Goal: Task Accomplishment & Management: Manage account settings

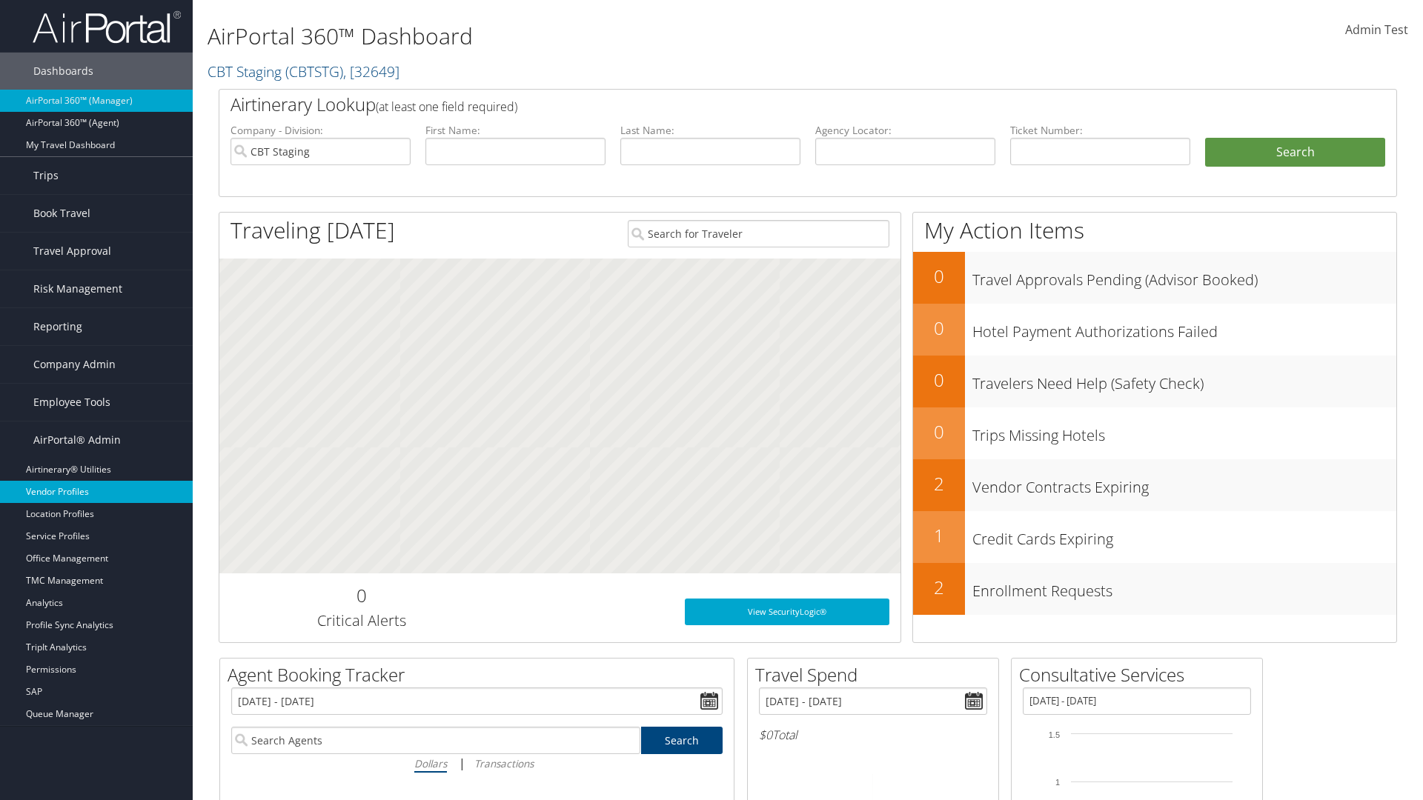
click at [96, 492] on link "Vendor Profiles" at bounding box center [96, 492] width 193 height 22
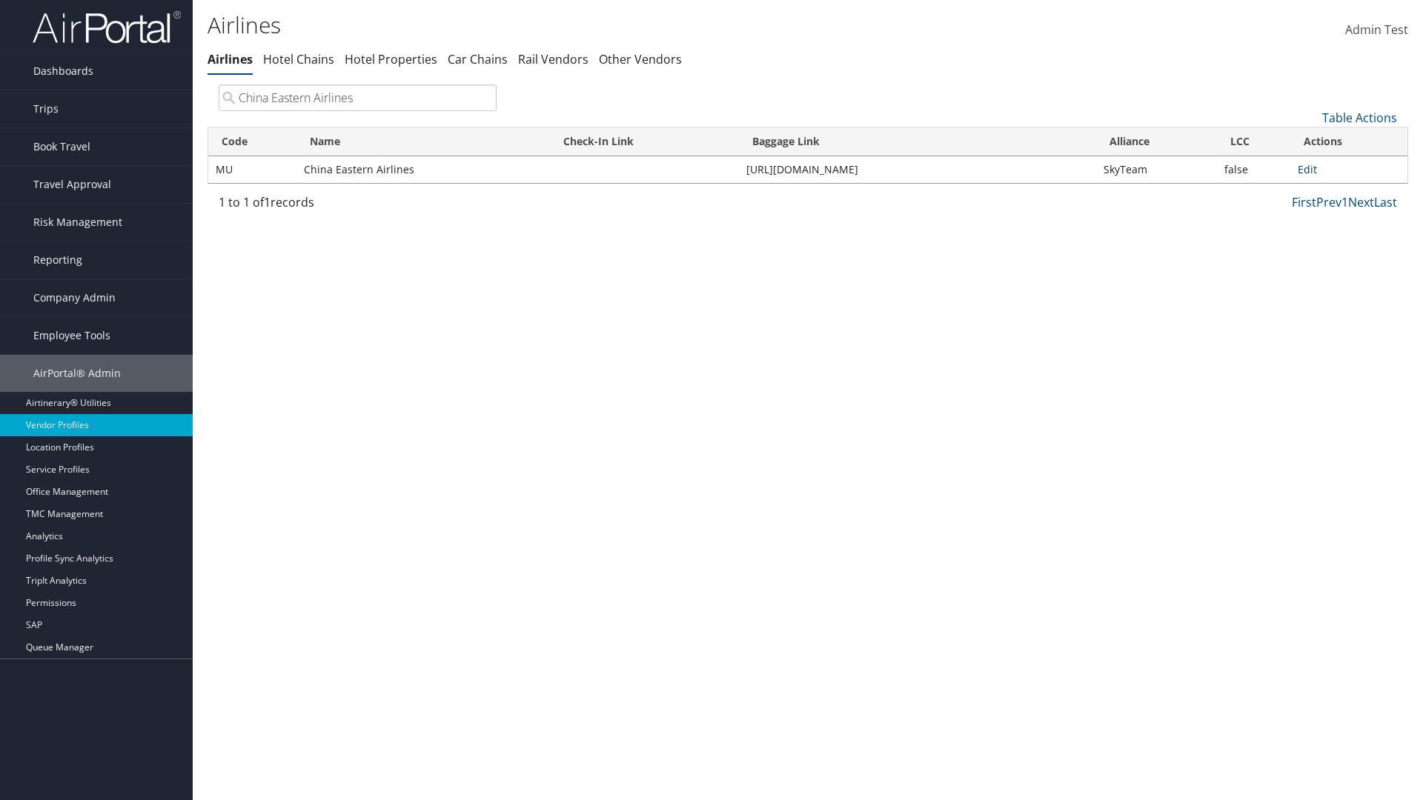
type input "China Eastern Airlines"
click at [1307, 169] on link "Edit" at bounding box center [1306, 169] width 19 height 14
select select "1"
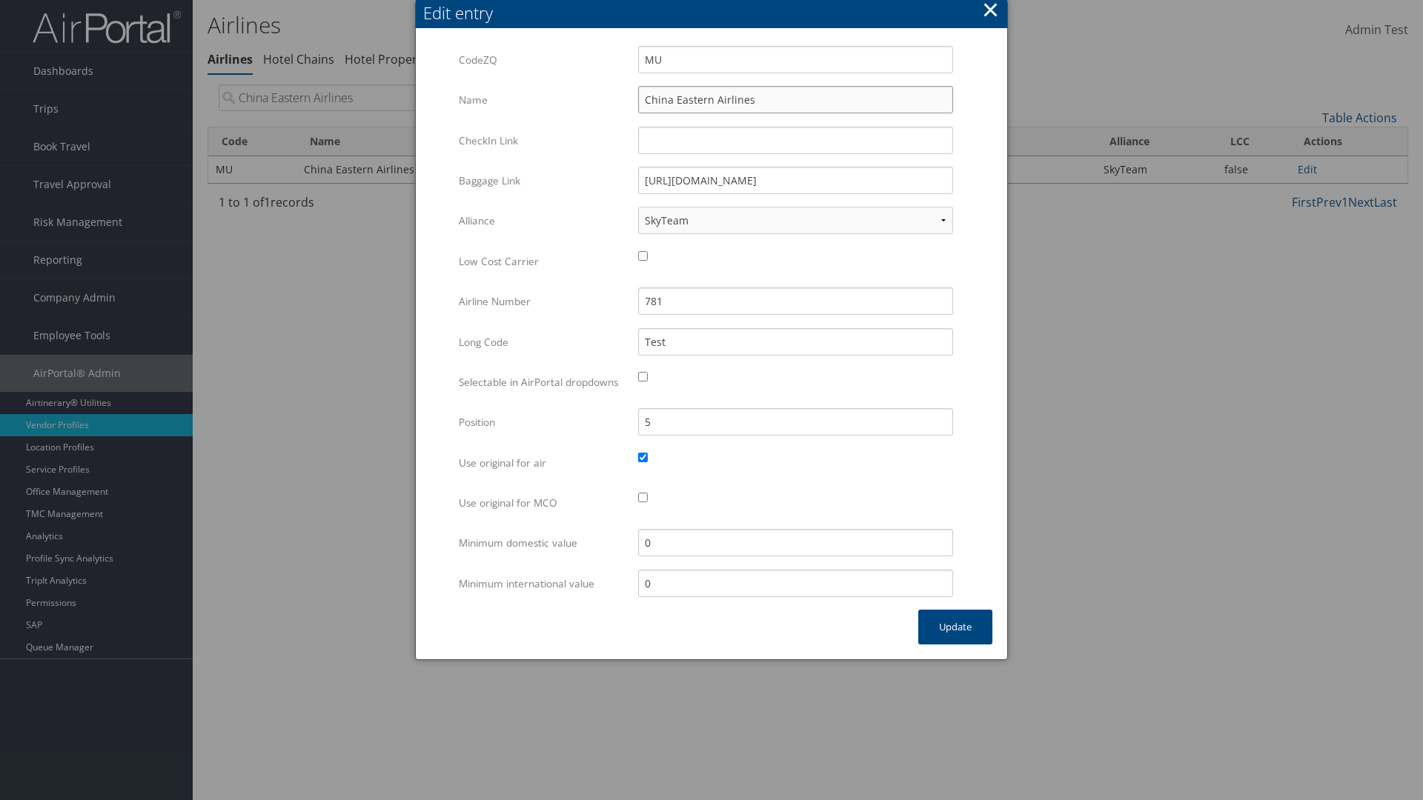
click at [795, 99] on input "China Eastern Airlines" at bounding box center [795, 99] width 315 height 27
type input "China Eastern Airlines"
click at [795, 342] on input "Test" at bounding box center [795, 341] width 315 height 27
type input "Test"
click at [955, 642] on button "Update" at bounding box center [955, 627] width 74 height 35
